Goal: Task Accomplishment & Management: Manage account settings

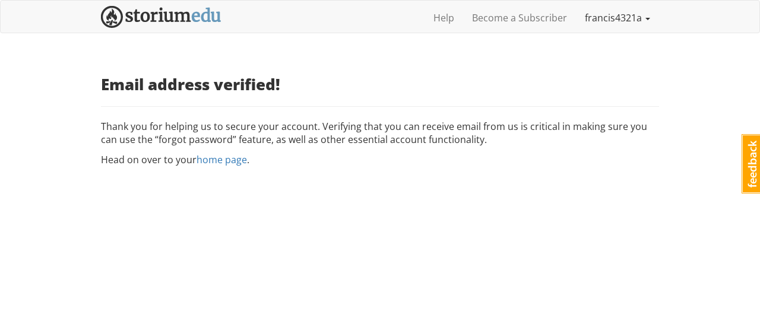
click at [625, 17] on link "francis4321a" at bounding box center [617, 18] width 83 height 30
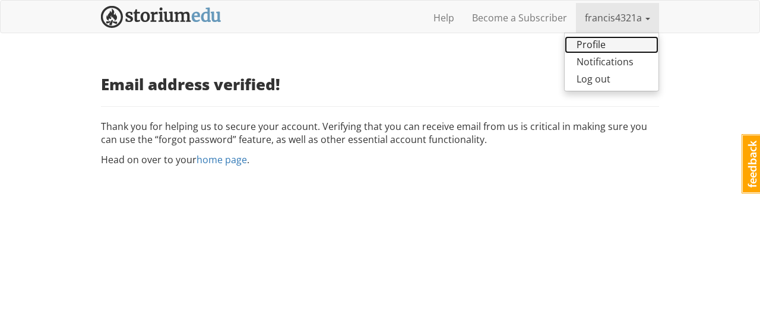
click at [617, 45] on link "Profile" at bounding box center [611, 44] width 94 height 17
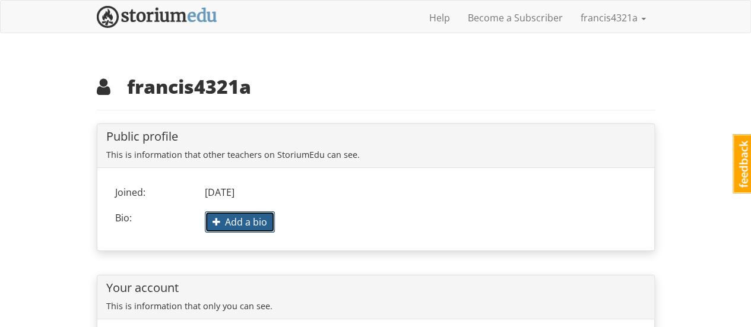
click at [224, 225] on span "Add a bio" at bounding box center [239, 221] width 55 height 13
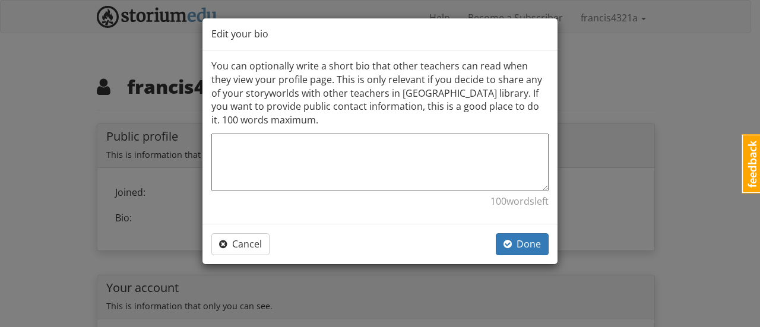
click at [285, 148] on textarea at bounding box center [379, 163] width 337 height 58
paste textarea "lorem://ipsum.dolorsitame.con.ad/elitsedd.eius temp 0439 incidid｜ut、labor，etdol…"
type textarea "lorem://ipsum.dolorsitame.con.ad/elitsedd.eius temp 0439 incidid｜ut、labor，etdol…"
type textarea "x"
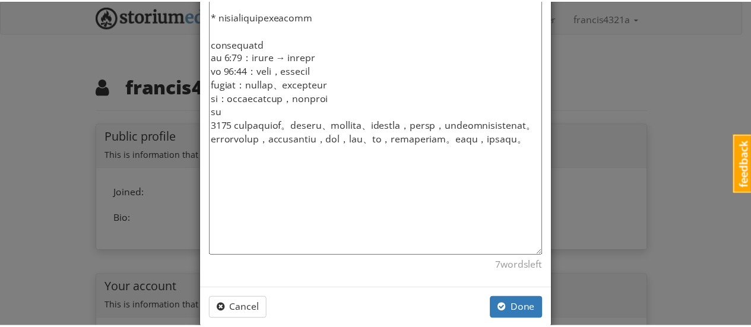
scroll to position [849, 0]
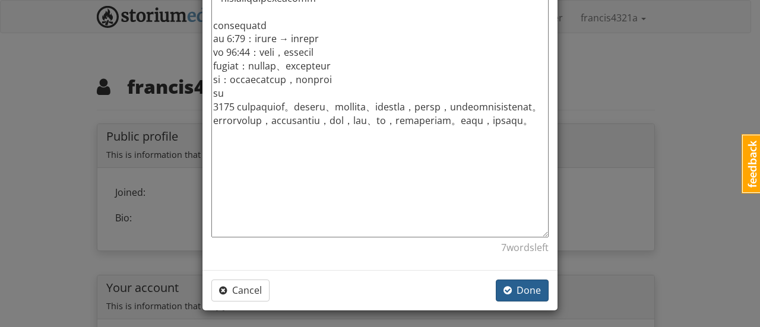
type textarea "lorem://ipsum.dolorsitame.con.ad/elitsedd.eius temp 0439 incidid｜ut、labor，etdol…"
click at [514, 284] on span "Done" at bounding box center [521, 290] width 37 height 13
type textarea "x"
